Goal: Task Accomplishment & Management: Use online tool/utility

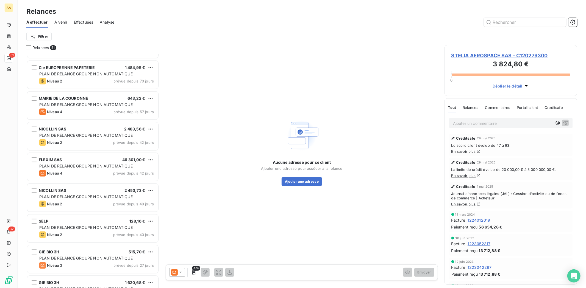
scroll to position [230, 128]
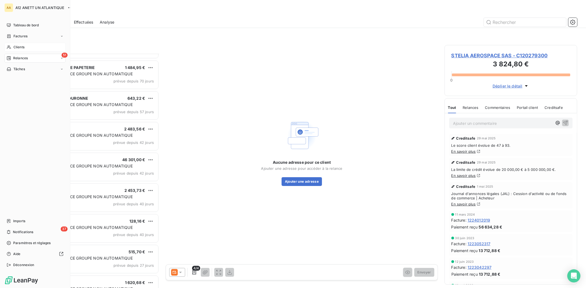
click at [18, 47] on span "Clients" at bounding box center [18, 47] width 11 height 5
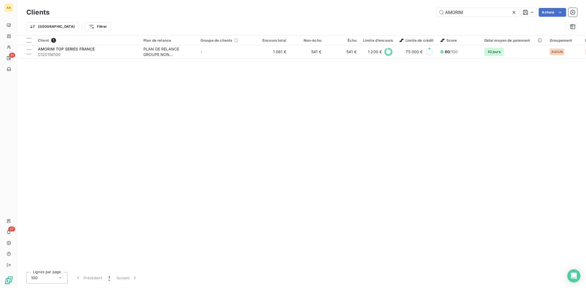
drag, startPoint x: 465, startPoint y: 10, endPoint x: 394, endPoint y: 7, distance: 70.4
click at [394, 9] on div "AMORIM Actions" at bounding box center [316, 12] width 521 height 9
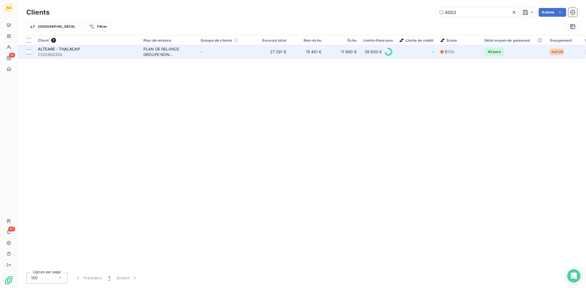
type input "6003"
click at [52, 54] on span "C120600300" at bounding box center [87, 54] width 99 height 5
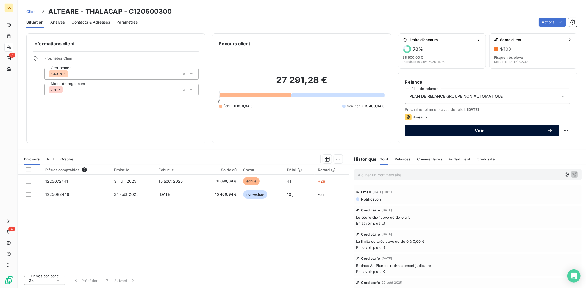
click at [481, 130] on span "Voir" at bounding box center [479, 131] width 136 height 4
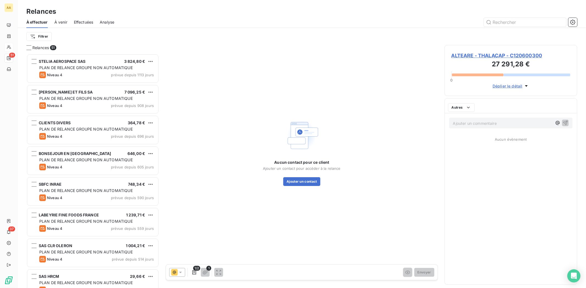
scroll to position [230, 128]
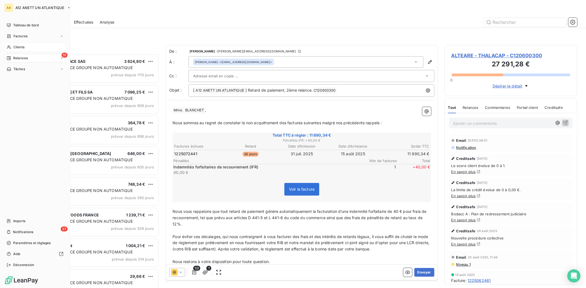
click at [17, 58] on span "Relances" at bounding box center [20, 58] width 15 height 5
click at [13, 47] on span "Clients" at bounding box center [18, 47] width 11 height 5
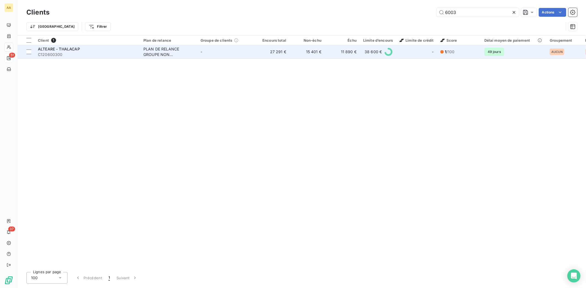
click at [49, 50] on span "ALTEARE - THALACAP" at bounding box center [59, 49] width 42 height 5
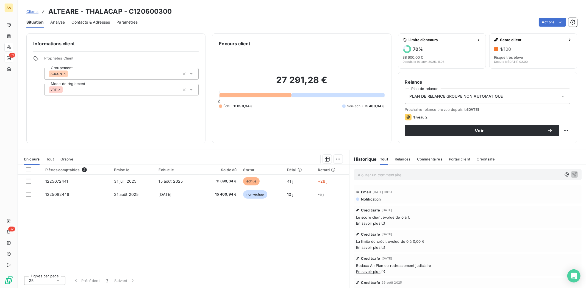
click at [96, 22] on span "Contacts & Adresses" at bounding box center [90, 21] width 38 height 5
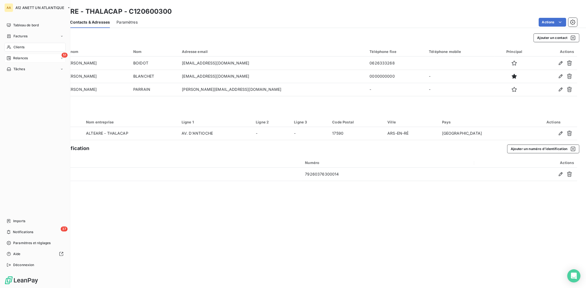
click at [16, 46] on span "Clients" at bounding box center [18, 47] width 11 height 5
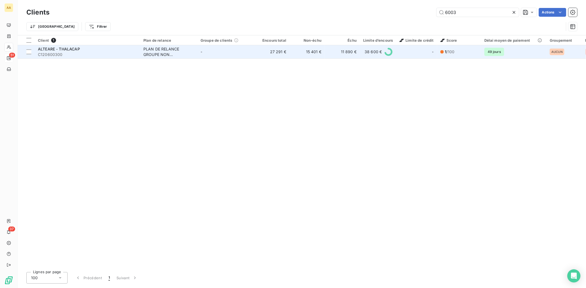
click at [46, 52] on span "C120600300" at bounding box center [87, 54] width 99 height 5
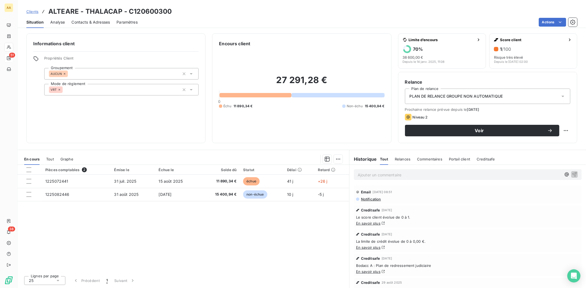
click at [202, 238] on div "Pièces comptables 2 Émise le Échue le Solde dû Statut Délai Retard 1225072441 […" at bounding box center [183, 218] width 331 height 107
click at [90, 24] on span "Contacts & Adresses" at bounding box center [90, 21] width 38 height 5
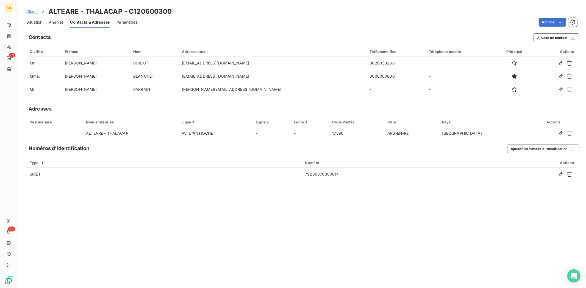
click at [36, 23] on span "Situation" at bounding box center [34, 21] width 16 height 5
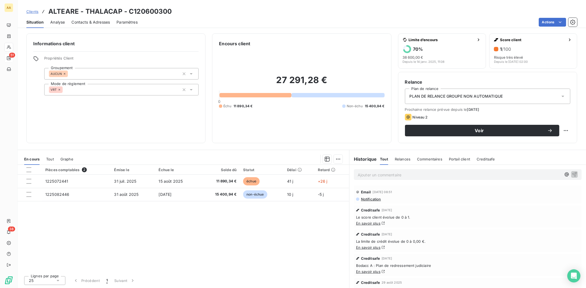
click at [167, 221] on div "Pièces comptables 2 Émise le Échue le Solde dû Statut Délai Retard 1225072441 […" at bounding box center [183, 218] width 331 height 107
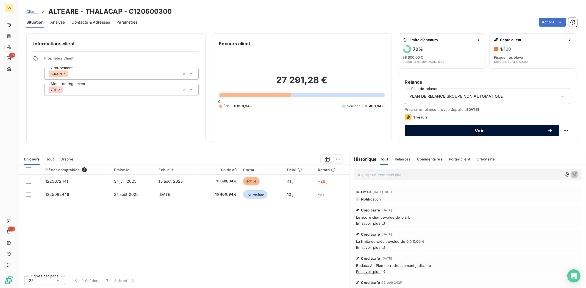
click at [462, 131] on span "Voir" at bounding box center [479, 131] width 136 height 4
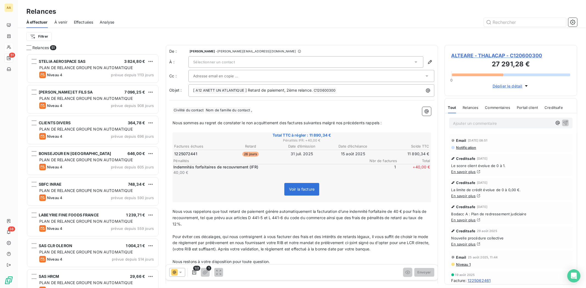
click at [208, 65] on div "Sélectionner un contact" at bounding box center [305, 62] width 235 height 12
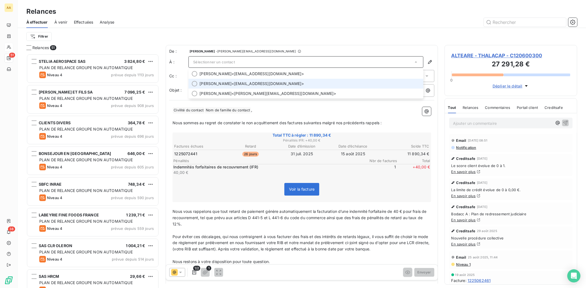
click at [196, 83] on div at bounding box center [194, 83] width 5 height 5
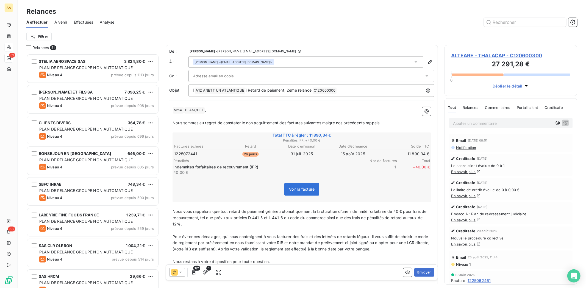
click at [282, 60] on div "[PERSON_NAME] <[EMAIL_ADDRESS][DOMAIN_NAME]>" at bounding box center [305, 62] width 235 height 12
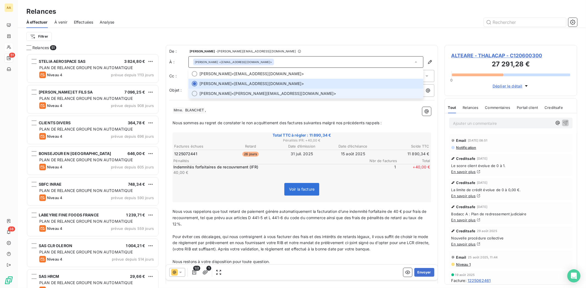
click at [195, 91] on div at bounding box center [194, 93] width 5 height 5
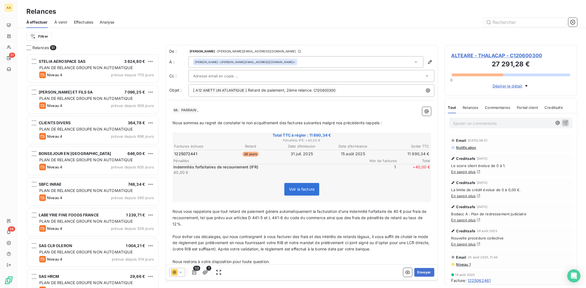
click at [280, 62] on div "[PERSON_NAME] <[PERSON_NAME][EMAIL_ADDRESS][DOMAIN_NAME]>" at bounding box center [305, 62] width 235 height 12
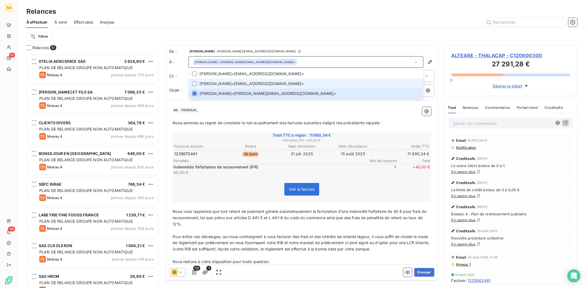
click at [194, 83] on div at bounding box center [194, 83] width 5 height 5
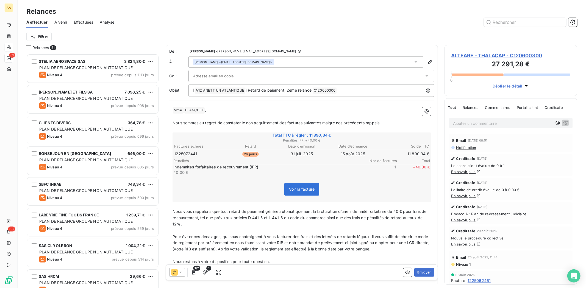
click at [202, 76] on input "text" at bounding box center [222, 76] width 59 height 8
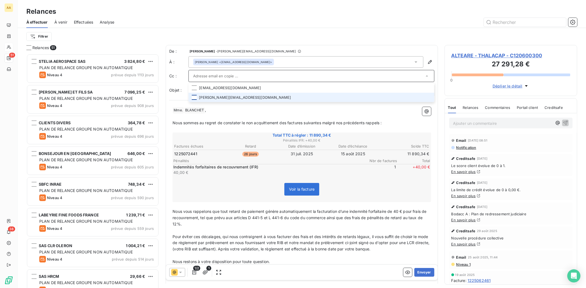
click at [195, 96] on div at bounding box center [194, 97] width 5 height 5
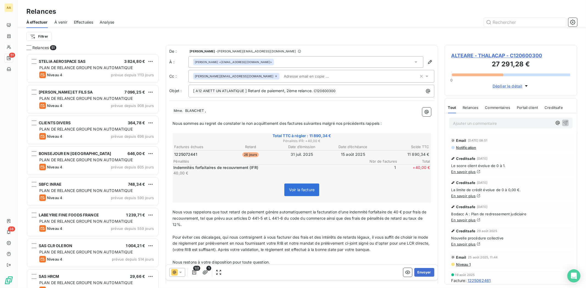
click at [291, 191] on span "Voir la facture" at bounding box center [302, 190] width 26 height 5
click at [416, 273] on button "Envoyer" at bounding box center [424, 272] width 20 height 9
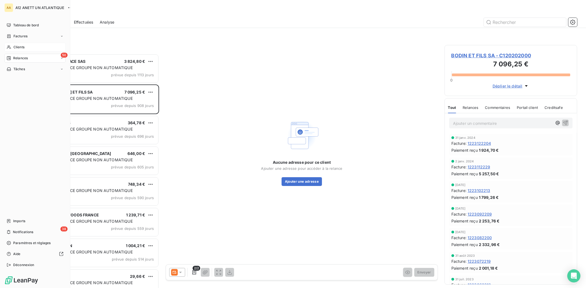
click at [18, 49] on span "Clients" at bounding box center [18, 47] width 11 height 5
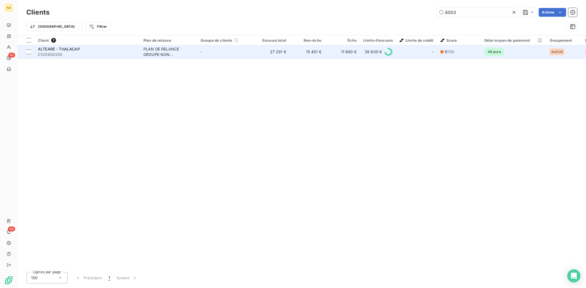
click at [49, 52] on span "C120600300" at bounding box center [87, 54] width 99 height 5
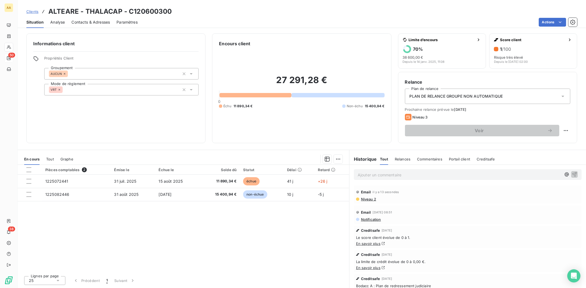
click at [95, 22] on span "Contacts & Adresses" at bounding box center [90, 21] width 38 height 5
